Goal: Transaction & Acquisition: Purchase product/service

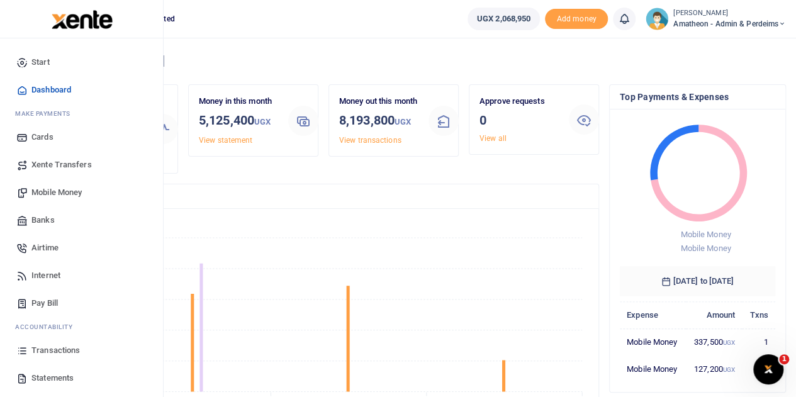
click at [43, 192] on span "Mobile Money" at bounding box center [56, 192] width 50 height 13
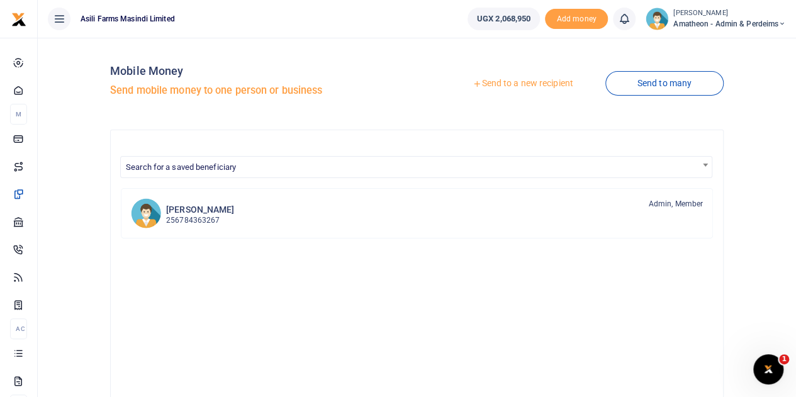
click at [516, 79] on link "Send to a new recipient" at bounding box center [523, 83] width 164 height 23
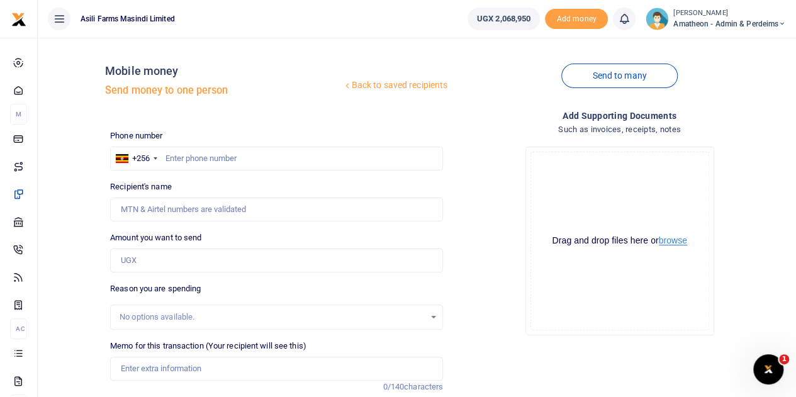
click at [673, 240] on button "browse" at bounding box center [673, 240] width 28 height 9
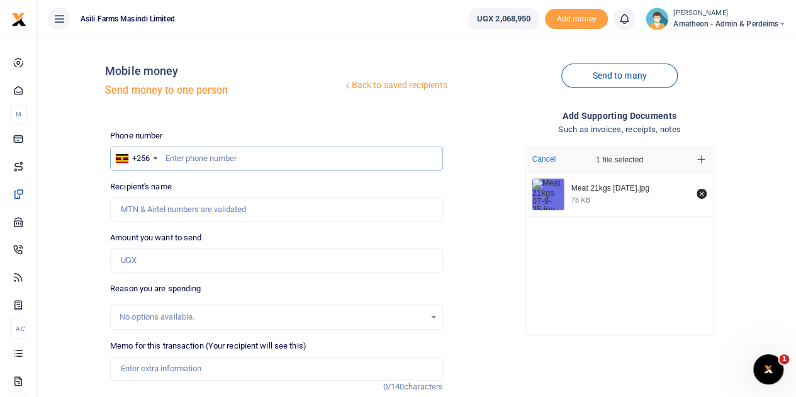
click at [223, 156] on input "text" at bounding box center [276, 159] width 333 height 24
type input "779450048"
type input "[PERSON_NAME]"
type input "779450048"
click at [155, 261] on input "Amount you want to send" at bounding box center [276, 261] width 333 height 24
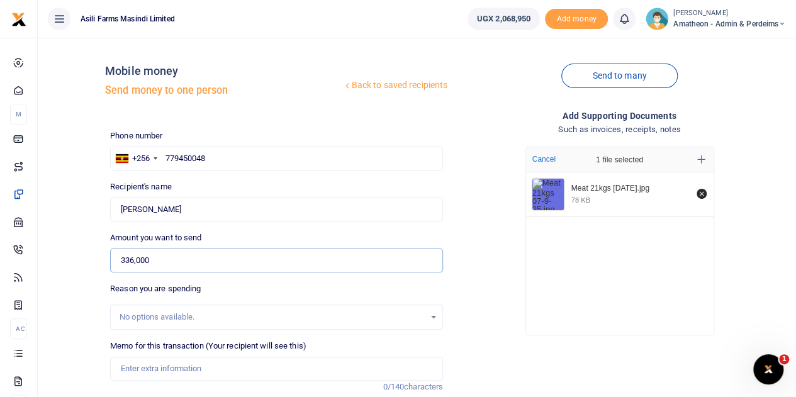
type input "336,000"
click at [179, 371] on input "Memo for this transaction (Your recipient will see this)" at bounding box center [276, 369] width 333 height 24
click at [230, 367] on input "Meat 21kgs for staff diet on [DATE]" at bounding box center [276, 369] width 333 height 24
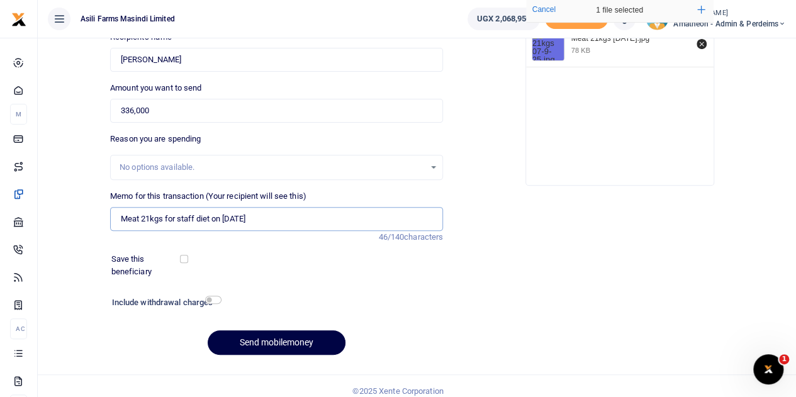
scroll to position [159, 0]
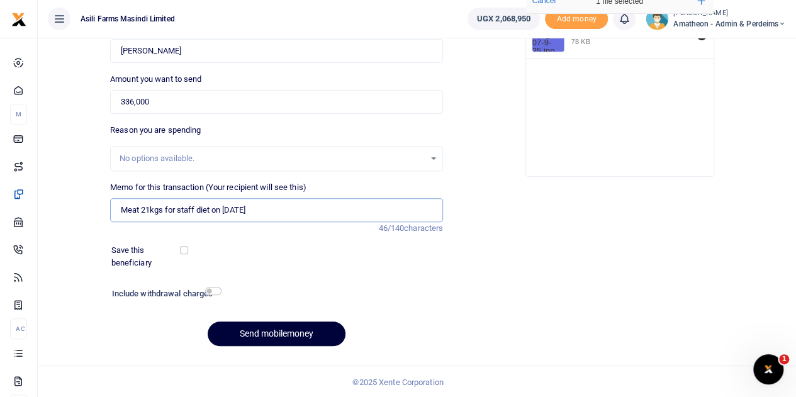
type input "Meat 21kgs for staff diet on [DATE]"
click at [296, 337] on button "Send mobilemoney" at bounding box center [277, 334] width 138 height 25
